Goal: Find specific page/section: Find specific page/section

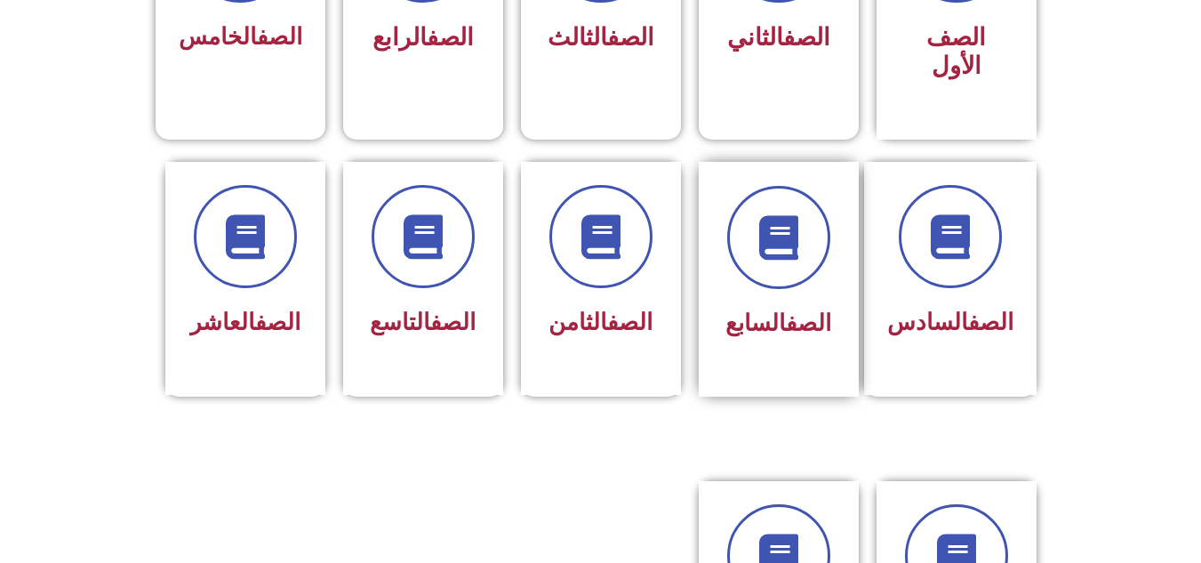
scroll to position [623, 0]
click at [631, 309] on link "الصف" at bounding box center [629, 322] width 45 height 27
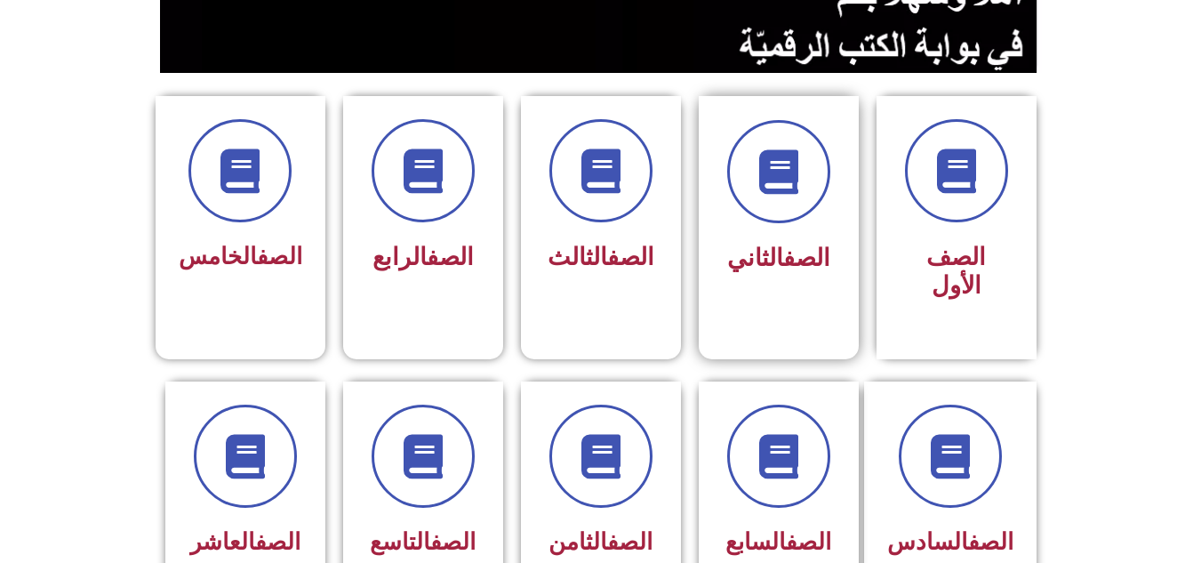
scroll to position [445, 0]
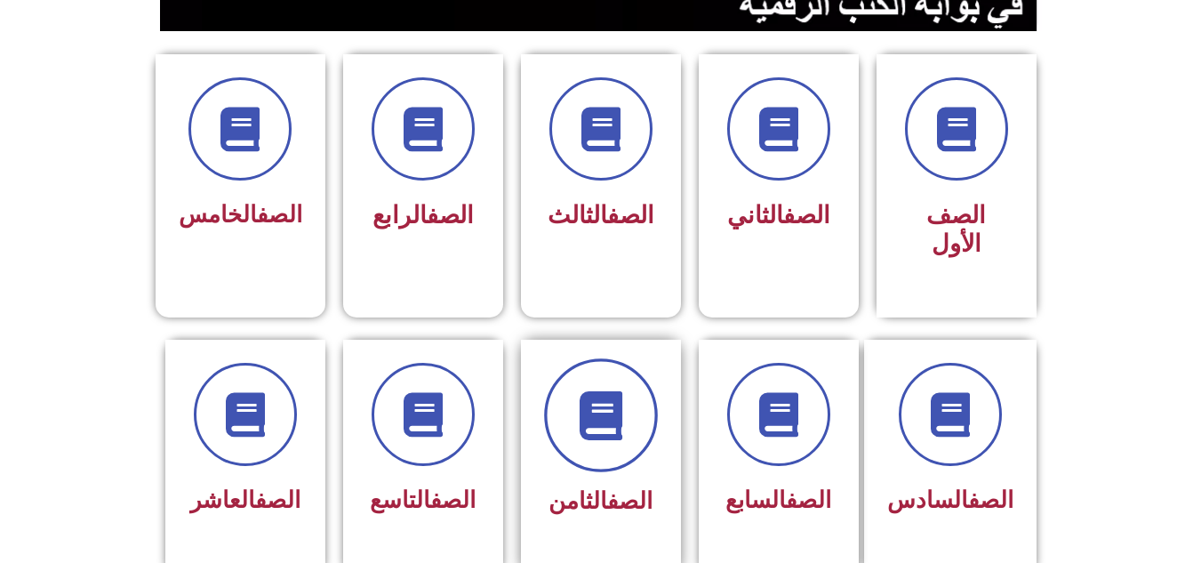
click at [602, 390] on icon at bounding box center [600, 414] width 49 height 49
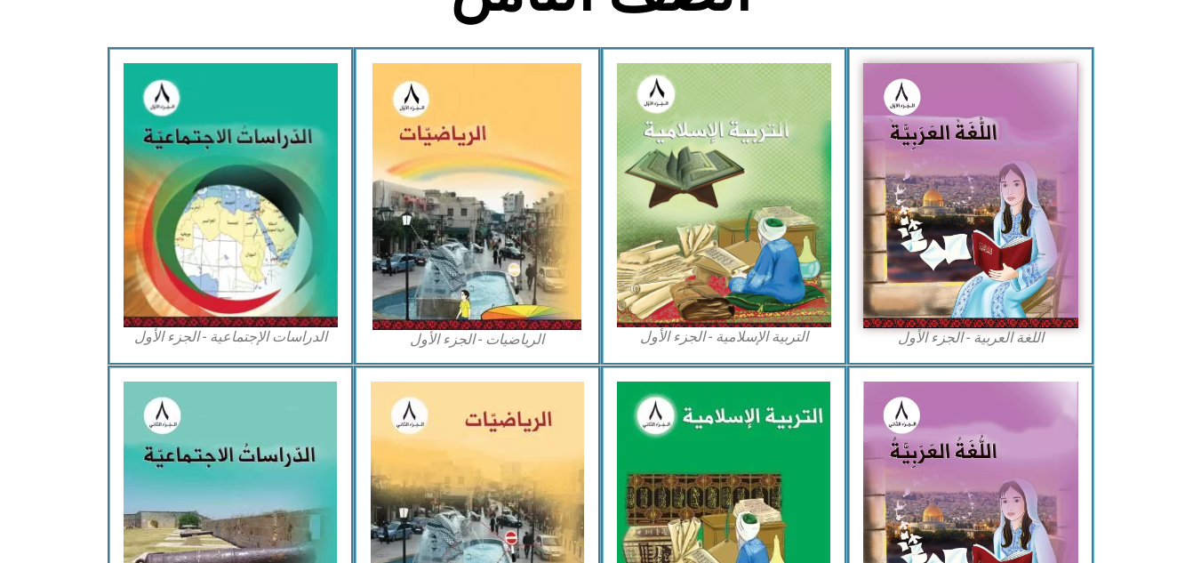
scroll to position [623, 0]
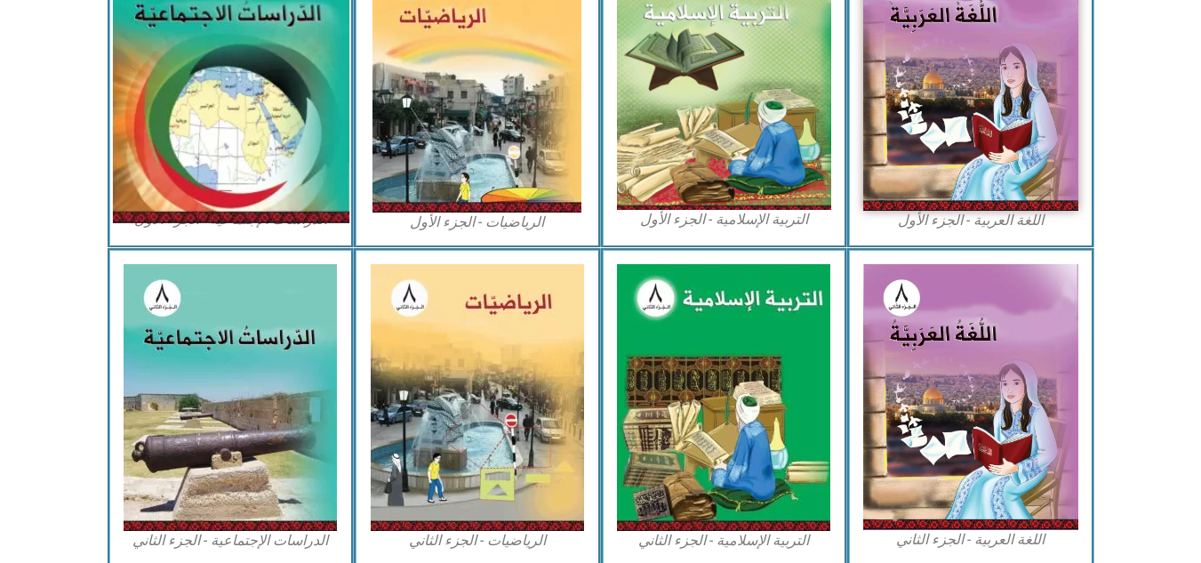
click at [288, 192] on img at bounding box center [230, 77] width 237 height 291
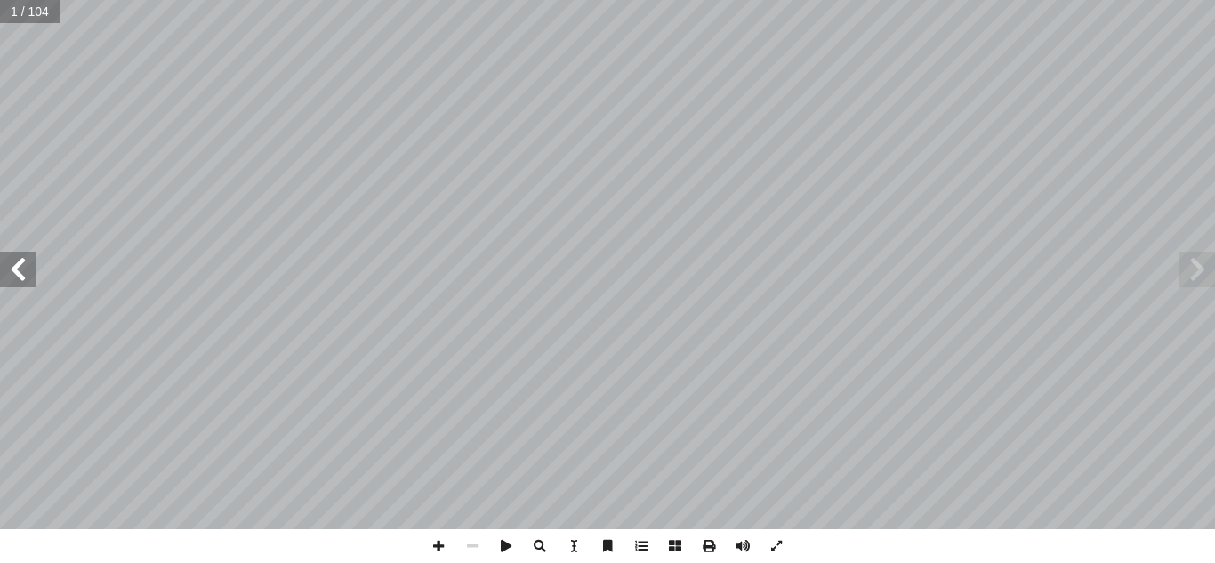
click at [1202, 267] on span at bounding box center [1197, 270] width 36 height 36
click at [1198, 269] on span at bounding box center [1197, 270] width 36 height 36
click at [17, 269] on span at bounding box center [18, 270] width 36 height 36
click at [18, 265] on span at bounding box center [18, 270] width 36 height 36
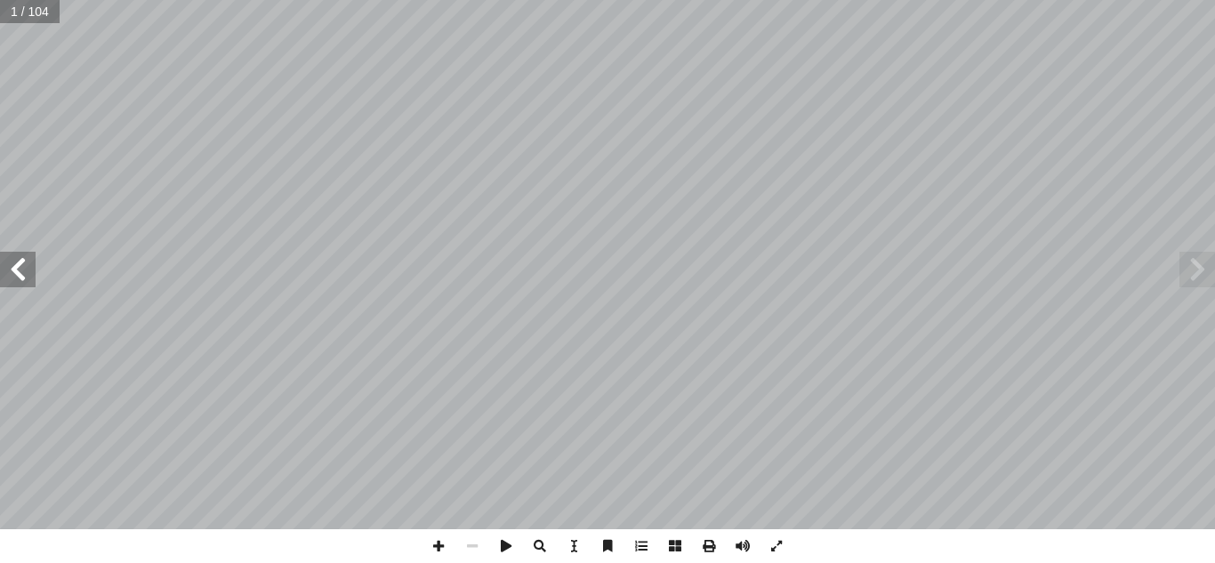
click at [18, 265] on span at bounding box center [18, 270] width 36 height 36
click at [1193, 261] on span at bounding box center [1197, 270] width 36 height 36
click at [1194, 261] on span at bounding box center [1197, 270] width 36 height 36
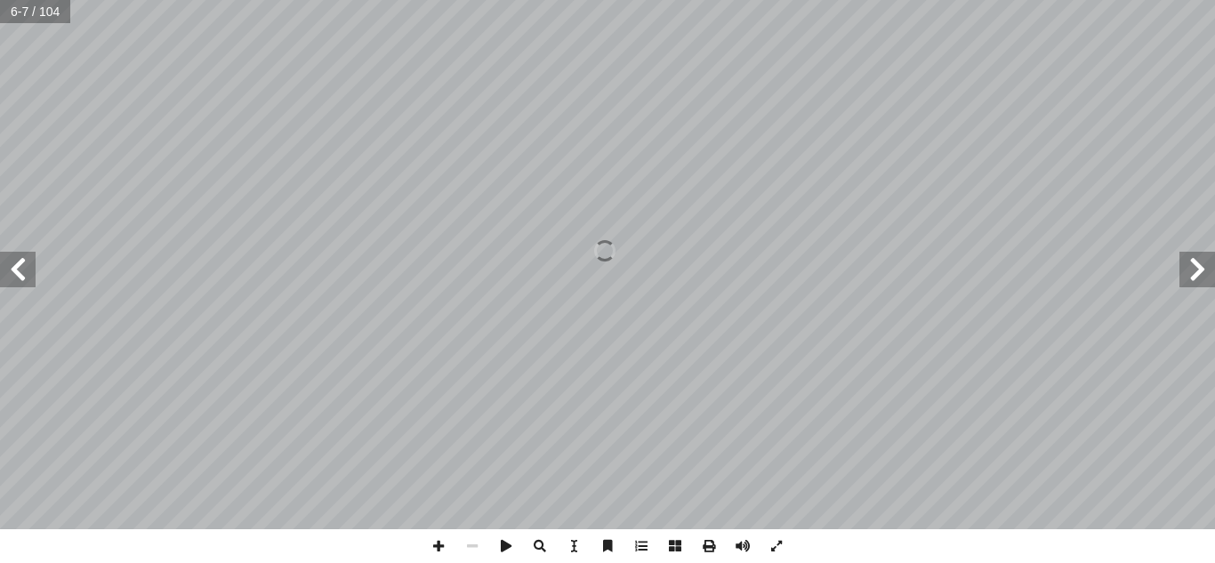
click at [1194, 261] on span at bounding box center [1197, 270] width 36 height 36
click at [1197, 261] on span at bounding box center [1197, 270] width 36 height 36
click at [15, 269] on span at bounding box center [18, 270] width 36 height 36
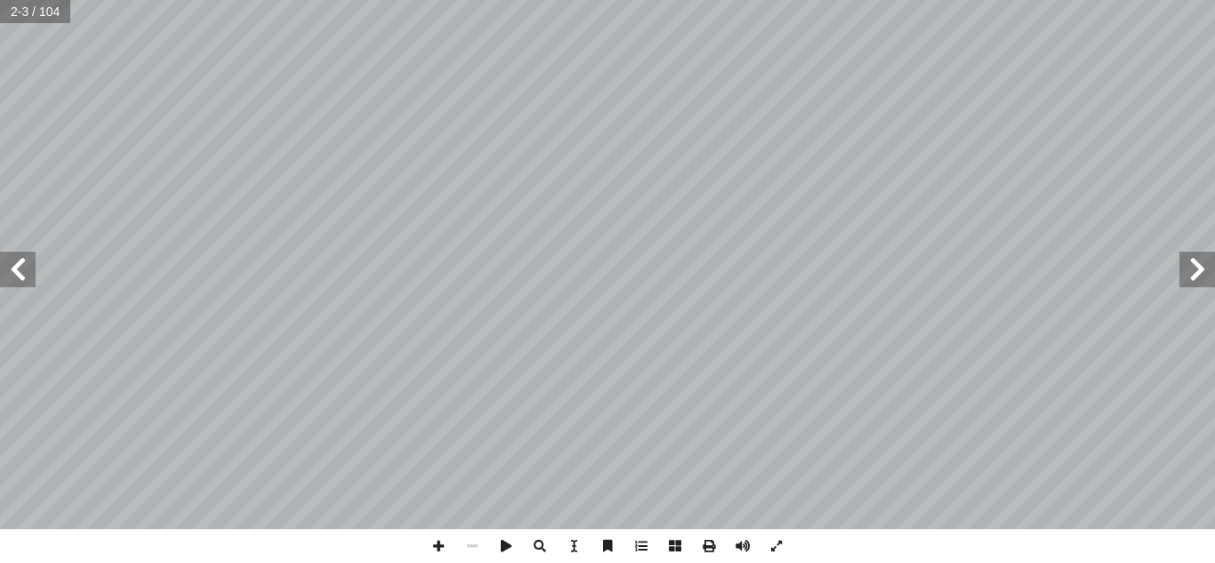
click at [9, 276] on span at bounding box center [18, 270] width 36 height 36
click at [12, 276] on span at bounding box center [18, 270] width 36 height 36
click at [1198, 270] on span at bounding box center [1197, 270] width 36 height 36
click at [438, 546] on span at bounding box center [439, 546] width 34 height 34
click at [439, 546] on span at bounding box center [439, 546] width 34 height 34
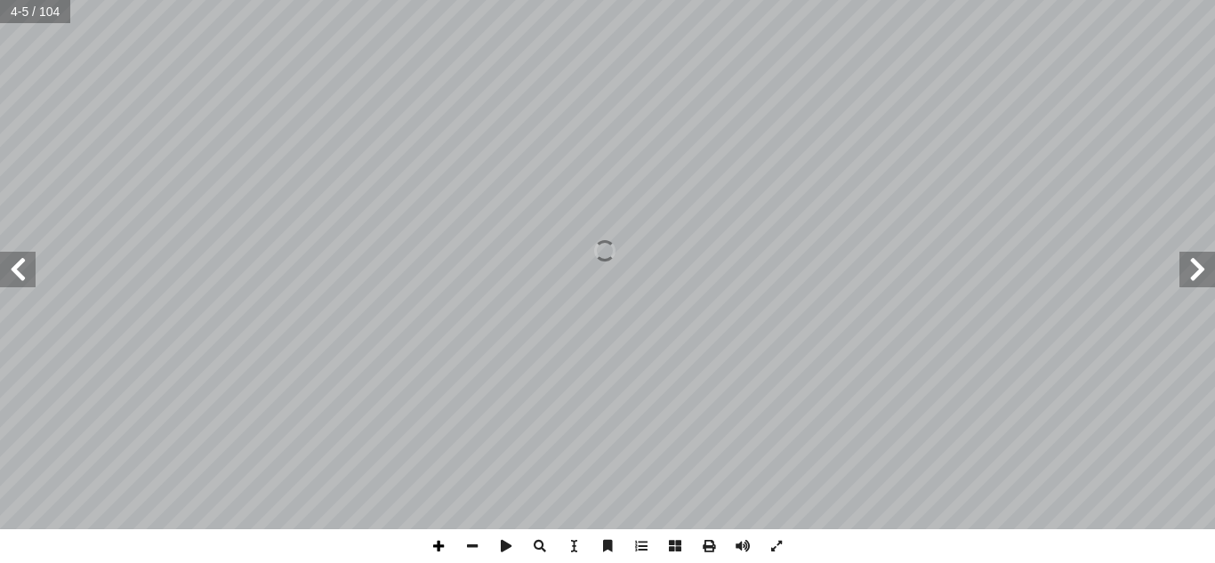
click at [439, 546] on span at bounding box center [439, 546] width 34 height 34
click at [472, 545] on span at bounding box center [472, 546] width 34 height 34
click at [1184, 0] on html "الصفحة الرئيسية الصف الأول الصف الثاني الصف الثالث الصف الرابع الصف الخامس الصف…" at bounding box center [607, 81] width 1215 height 162
click at [12, 263] on span at bounding box center [18, 270] width 36 height 36
click at [11, 261] on span at bounding box center [18, 270] width 36 height 36
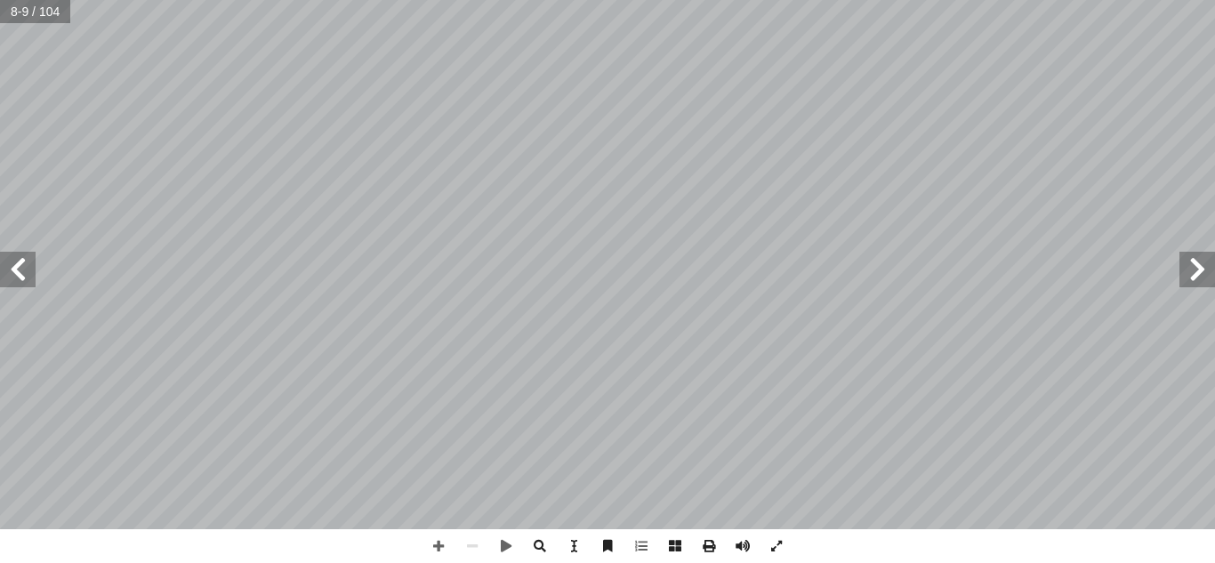
click at [11, 261] on span at bounding box center [18, 270] width 36 height 36
click at [10, 261] on span at bounding box center [18, 270] width 36 height 36
click at [27, 280] on span at bounding box center [18, 270] width 36 height 36
click at [1192, 270] on span at bounding box center [1197, 270] width 36 height 36
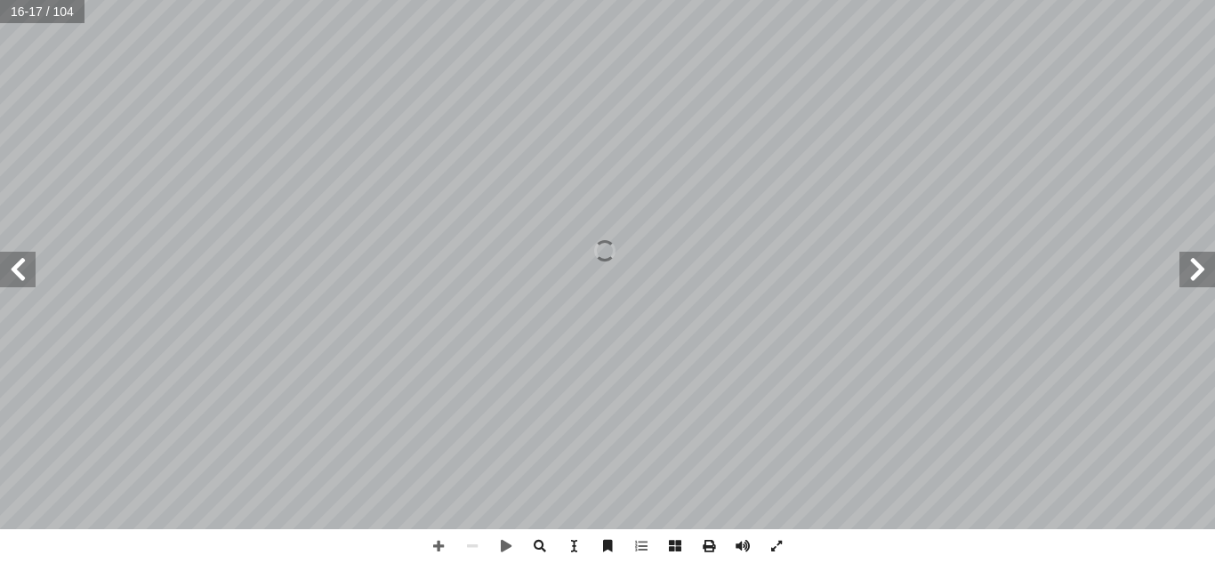
click at [1192, 270] on span at bounding box center [1197, 270] width 36 height 36
click at [1192, 271] on span at bounding box center [1197, 270] width 36 height 36
click at [1195, 275] on span at bounding box center [1197, 270] width 36 height 36
click at [1199, 275] on span at bounding box center [1197, 270] width 36 height 36
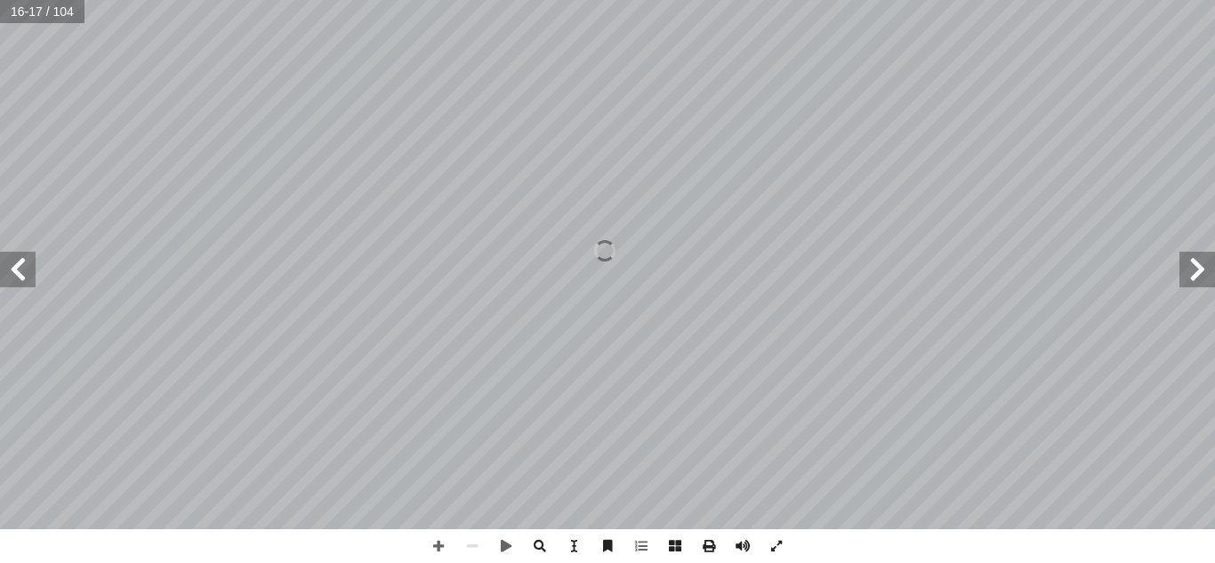
click at [1201, 276] on span at bounding box center [1197, 270] width 36 height 36
click at [1202, 276] on span at bounding box center [1197, 270] width 36 height 36
click at [1202, 277] on span at bounding box center [1197, 270] width 36 height 36
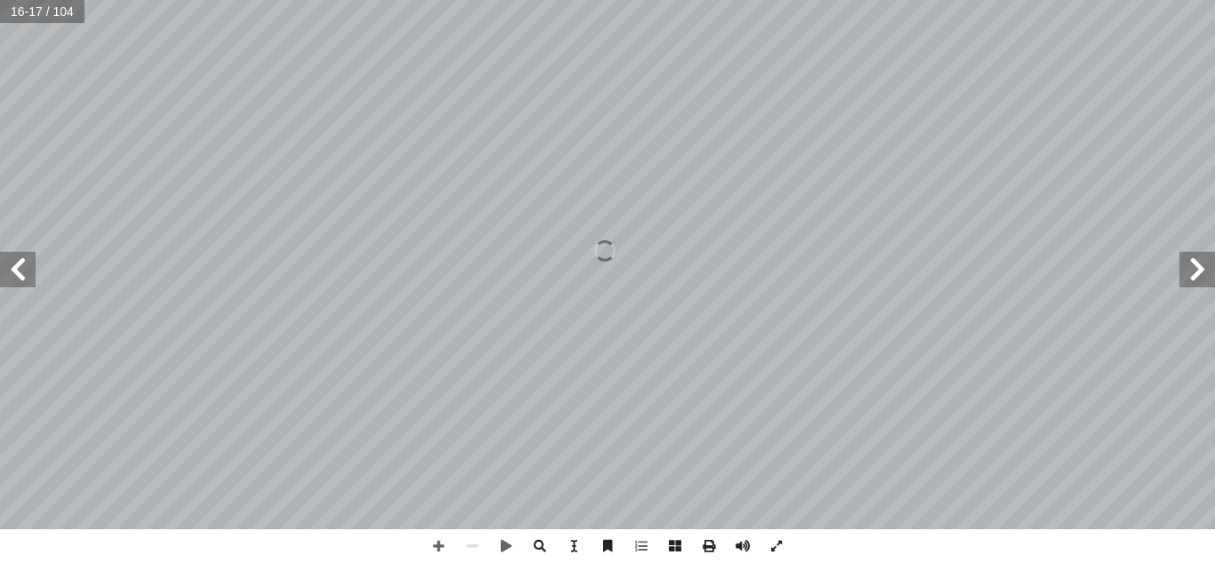
click at [1202, 277] on span at bounding box center [1197, 270] width 36 height 36
click at [1204, 277] on span at bounding box center [1197, 270] width 36 height 36
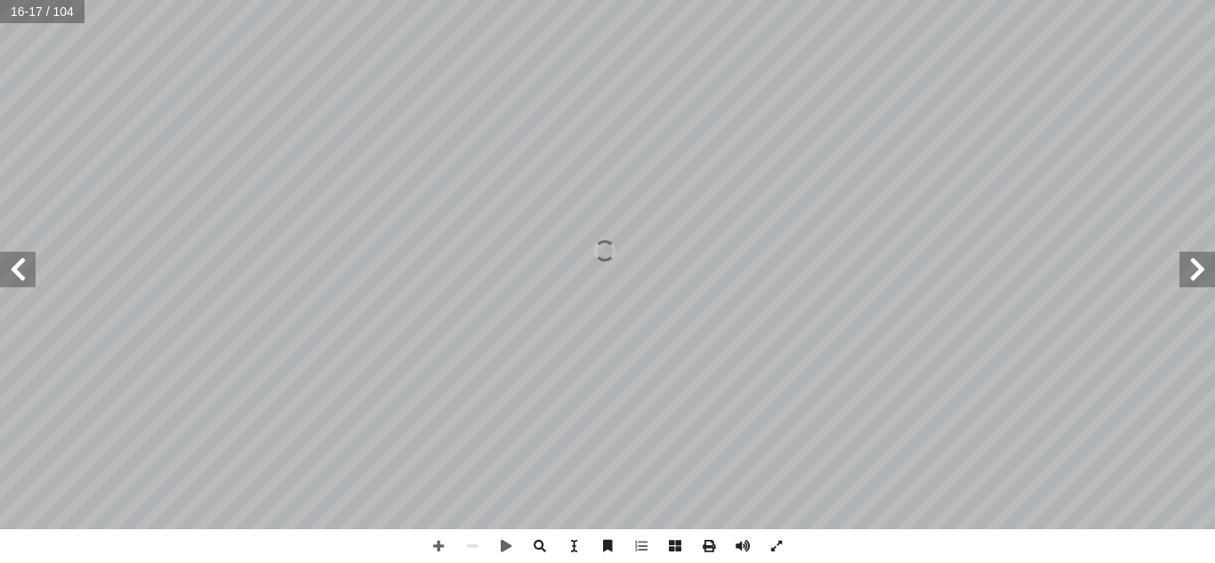
click at [1205, 277] on span at bounding box center [1197, 270] width 36 height 36
click at [1207, 277] on span at bounding box center [1197, 270] width 36 height 36
click at [1208, 277] on span at bounding box center [1197, 270] width 36 height 36
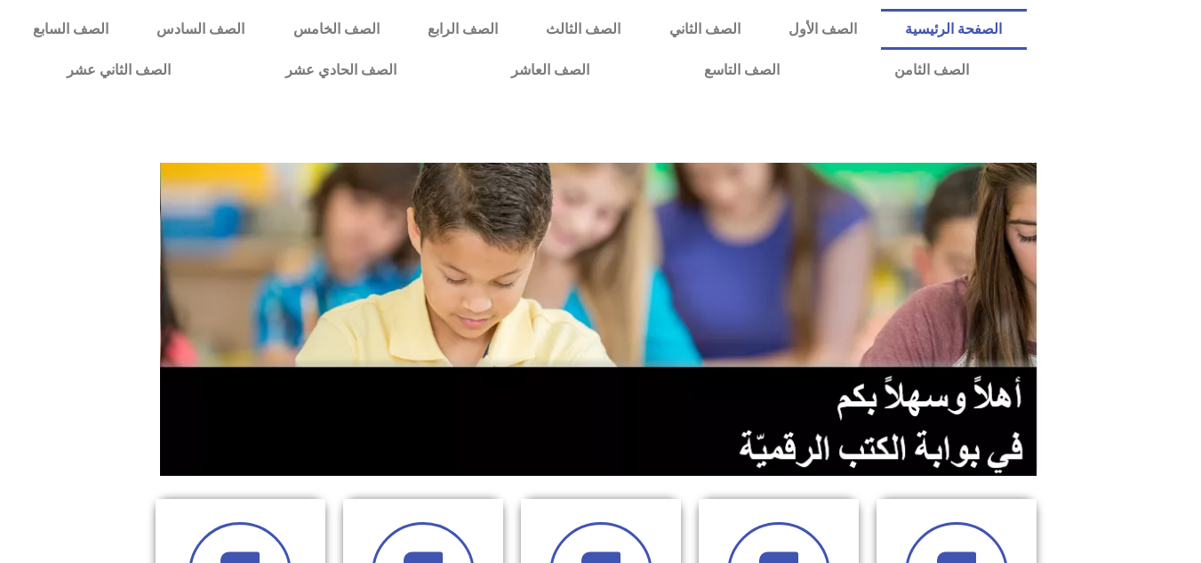
scroll to position [534, 0]
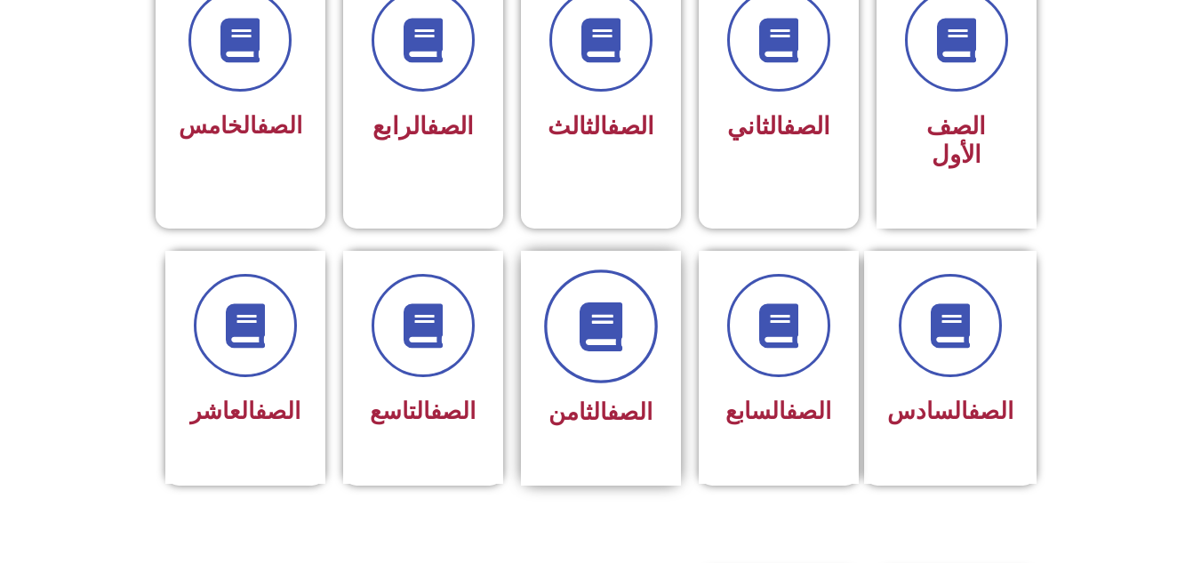
click at [595, 325] on span at bounding box center [601, 326] width 114 height 114
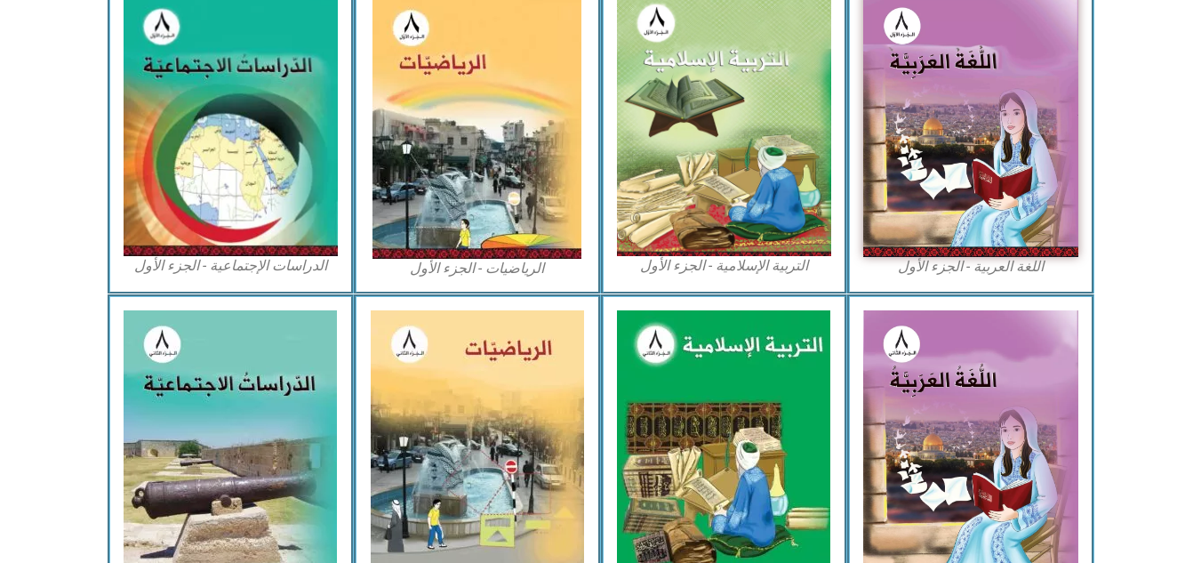
scroll to position [487, 0]
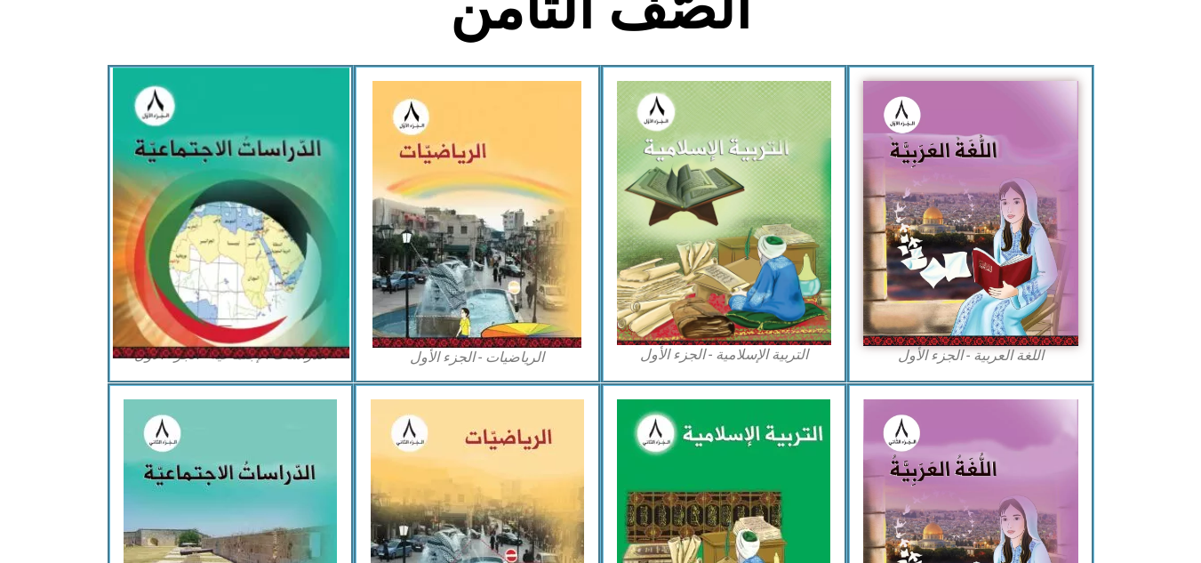
click at [271, 192] on img at bounding box center [230, 213] width 237 height 291
